Goal: Transaction & Acquisition: Purchase product/service

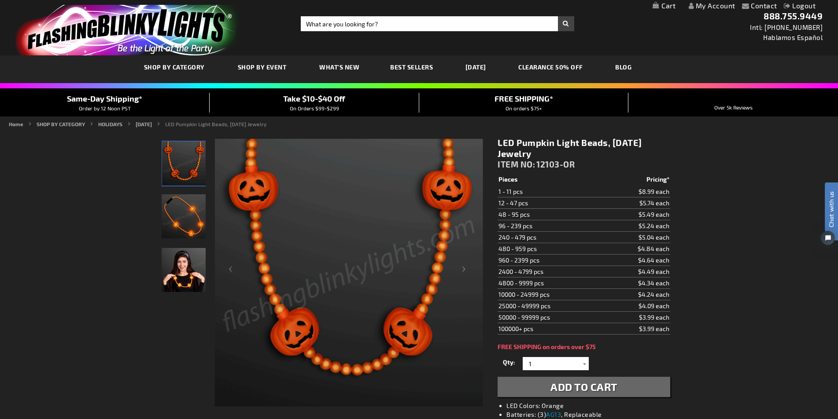
click at [578, 389] on span "Add to Cart" at bounding box center [583, 387] width 67 height 13
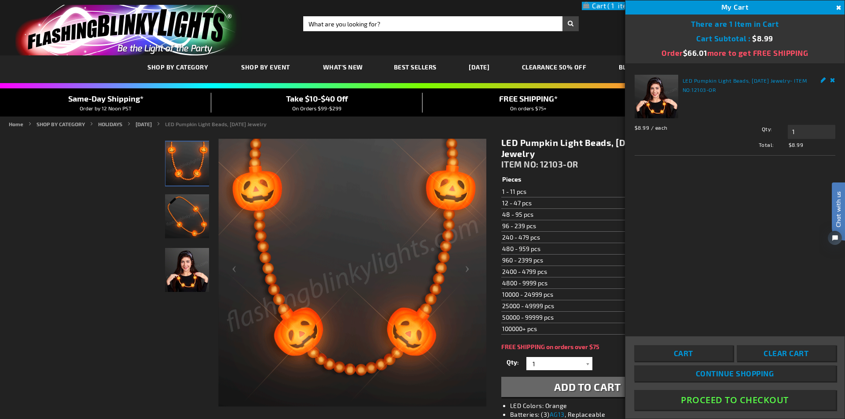
click at [707, 401] on button "Proceed To Checkout" at bounding box center [735, 400] width 202 height 20
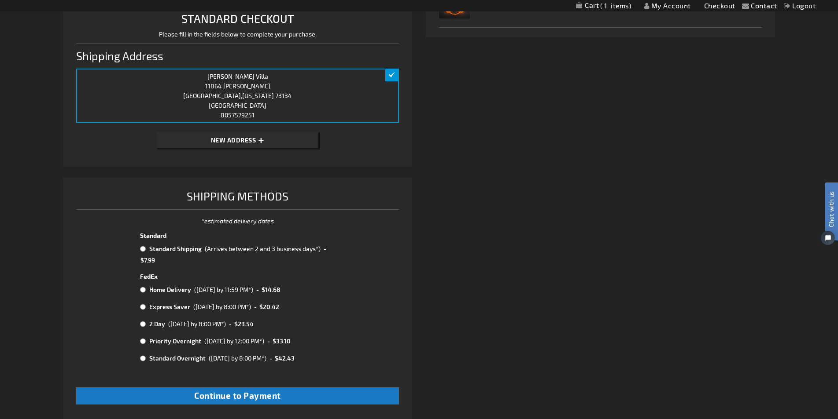
scroll to position [264, 0]
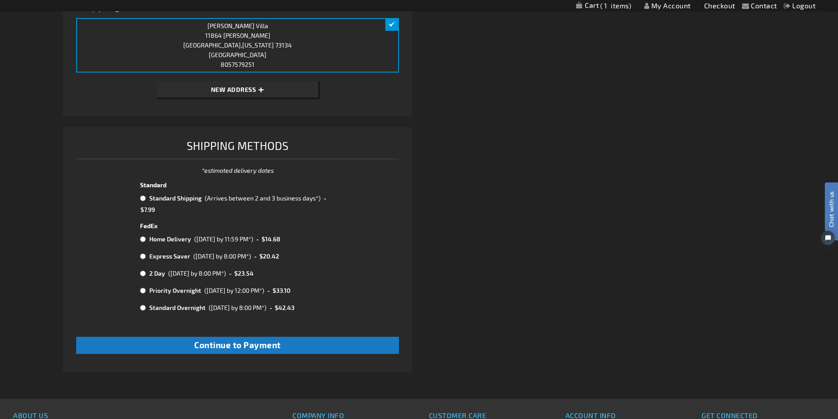
click at [165, 193] on td "Standard Shipping" at bounding box center [174, 198] width 55 height 11
radio input "true"
click at [163, 196] on td "Standard Shipping" at bounding box center [174, 198] width 55 height 11
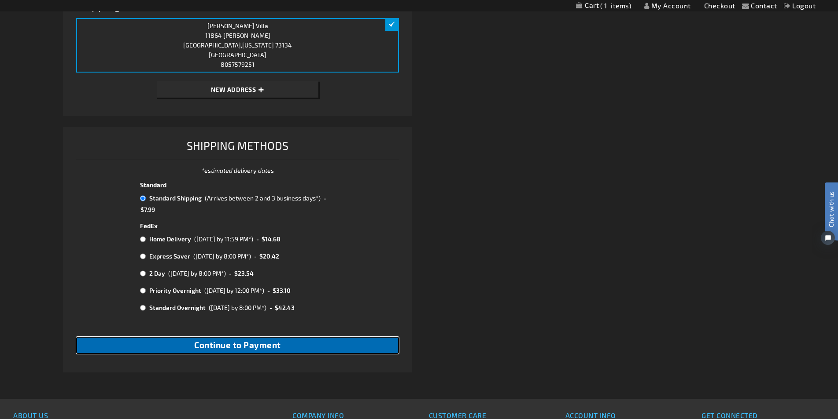
click at [198, 347] on span "Continue to Payment" at bounding box center [237, 345] width 87 height 10
checkbox input "true"
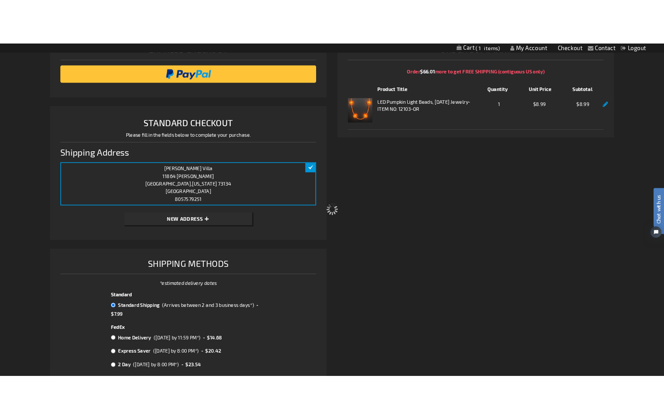
scroll to position [0, 0]
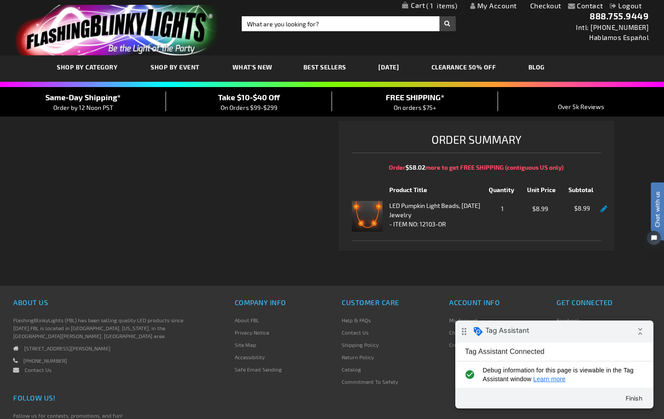
checkbox input "true"
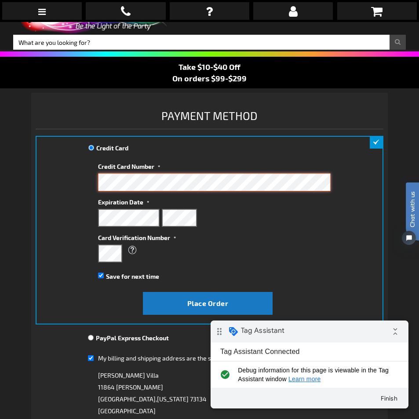
scroll to position [29, 0]
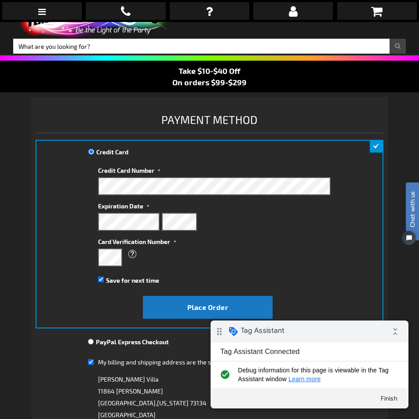
click at [116, 283] on span "Save for next time" at bounding box center [132, 280] width 53 height 7
click at [104, 283] on input "Save for next time" at bounding box center [101, 280] width 6 height 6
checkbox input "false"
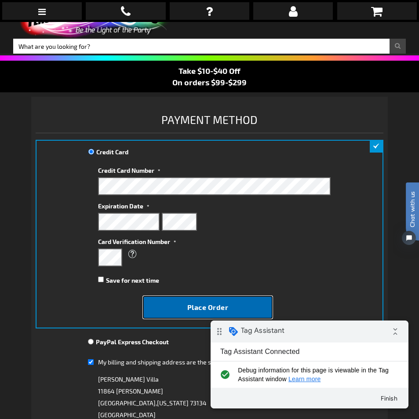
click at [159, 299] on button "Place Order" at bounding box center [208, 307] width 130 height 23
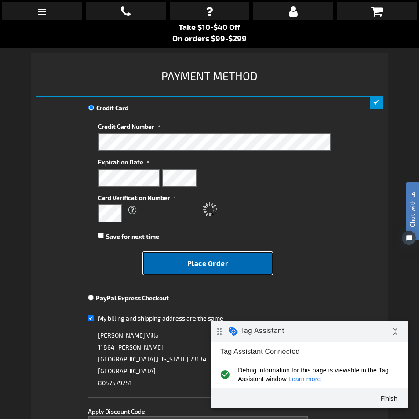
scroll to position [117, 0]
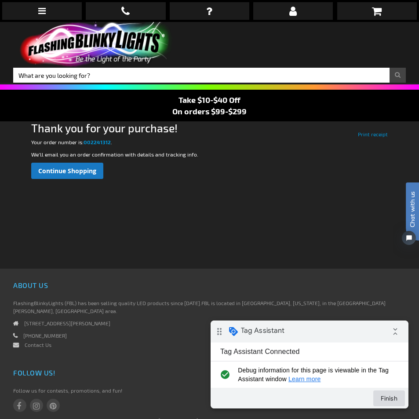
click at [394, 405] on button "Finish" at bounding box center [390, 399] width 32 height 16
